Goal: Use online tool/utility: Utilize a website feature to perform a specific function

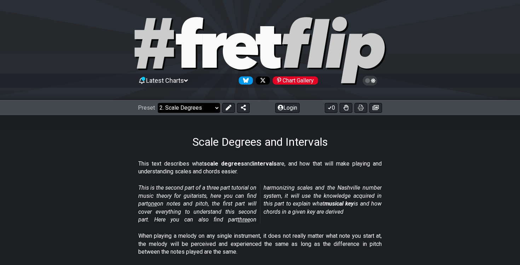
click at [175, 106] on select "Welcome to #fretflip! Initial Preset Custom Preset Minor Pentatonic Major Penta…" at bounding box center [189, 108] width 62 height 10
click at [158, 103] on select "Welcome to #fretflip! Initial Preset Custom Preset Minor Pentatonic Major Penta…" at bounding box center [189, 108] width 62 height 10
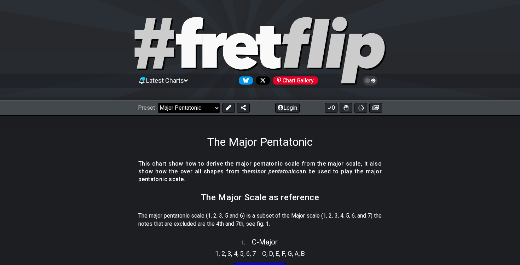
click at [205, 107] on select "Welcome to #fretflip! Initial Preset Custom Preset Minor Pentatonic Major Penta…" at bounding box center [189, 108] width 62 height 10
click at [158, 103] on select "Welcome to #fretflip! Initial Preset Custom Preset Minor Pentatonic Major Penta…" at bounding box center [189, 108] width 62 height 10
select select "/welcome"
select select "C"
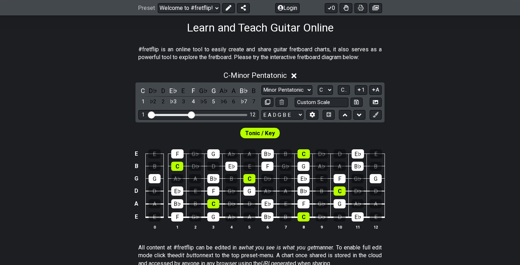
scroll to position [115, 0]
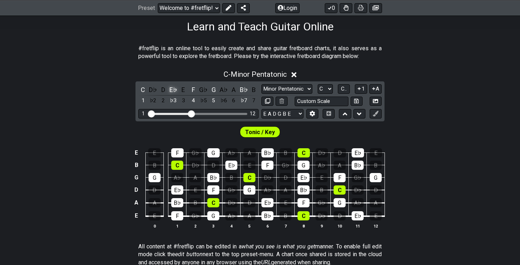
click at [170, 89] on div "E♭" at bounding box center [173, 90] width 9 height 10
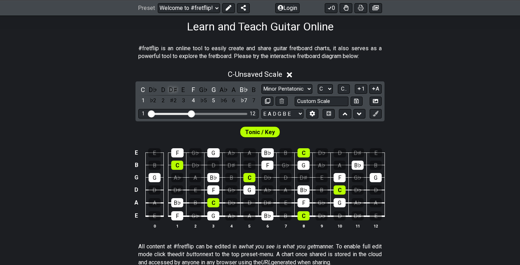
click at [170, 89] on div "D♯" at bounding box center [173, 90] width 9 height 10
click at [290, 73] on icon at bounding box center [289, 74] width 5 height 5
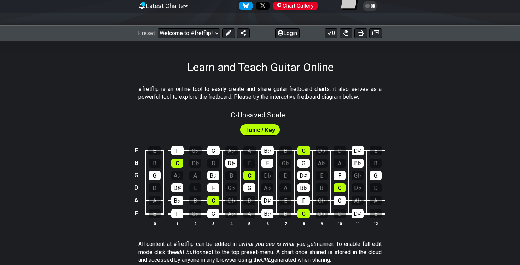
scroll to position [0, 0]
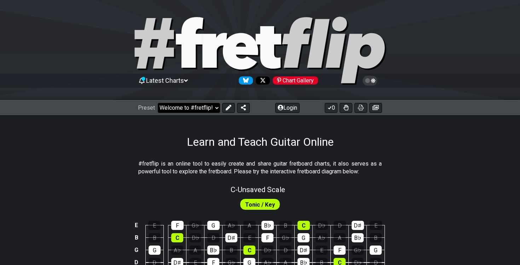
click at [211, 107] on select "Welcome to #fretflip! Initial Preset Custom Preset Minor Pentatonic Major Penta…" at bounding box center [189, 108] width 62 height 10
click at [158, 103] on select "Welcome to #fretflip! Initial Preset Custom Preset Minor Pentatonic Major Penta…" at bounding box center [189, 108] width 62 height 10
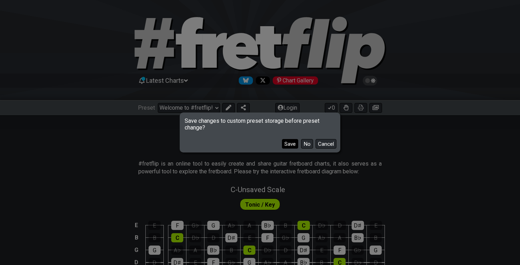
click at [294, 143] on button "Save" at bounding box center [290, 144] width 16 height 10
select select "/the-7-modes"
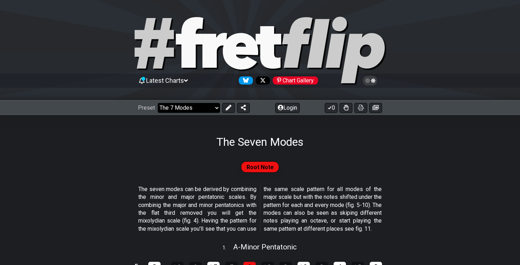
click at [201, 105] on select "Welcome to #fretflip! Initial Preset Learn and Teach Guitar Online Minor Pentat…" at bounding box center [189, 108] width 62 height 10
